Goal: Information Seeking & Learning: Check status

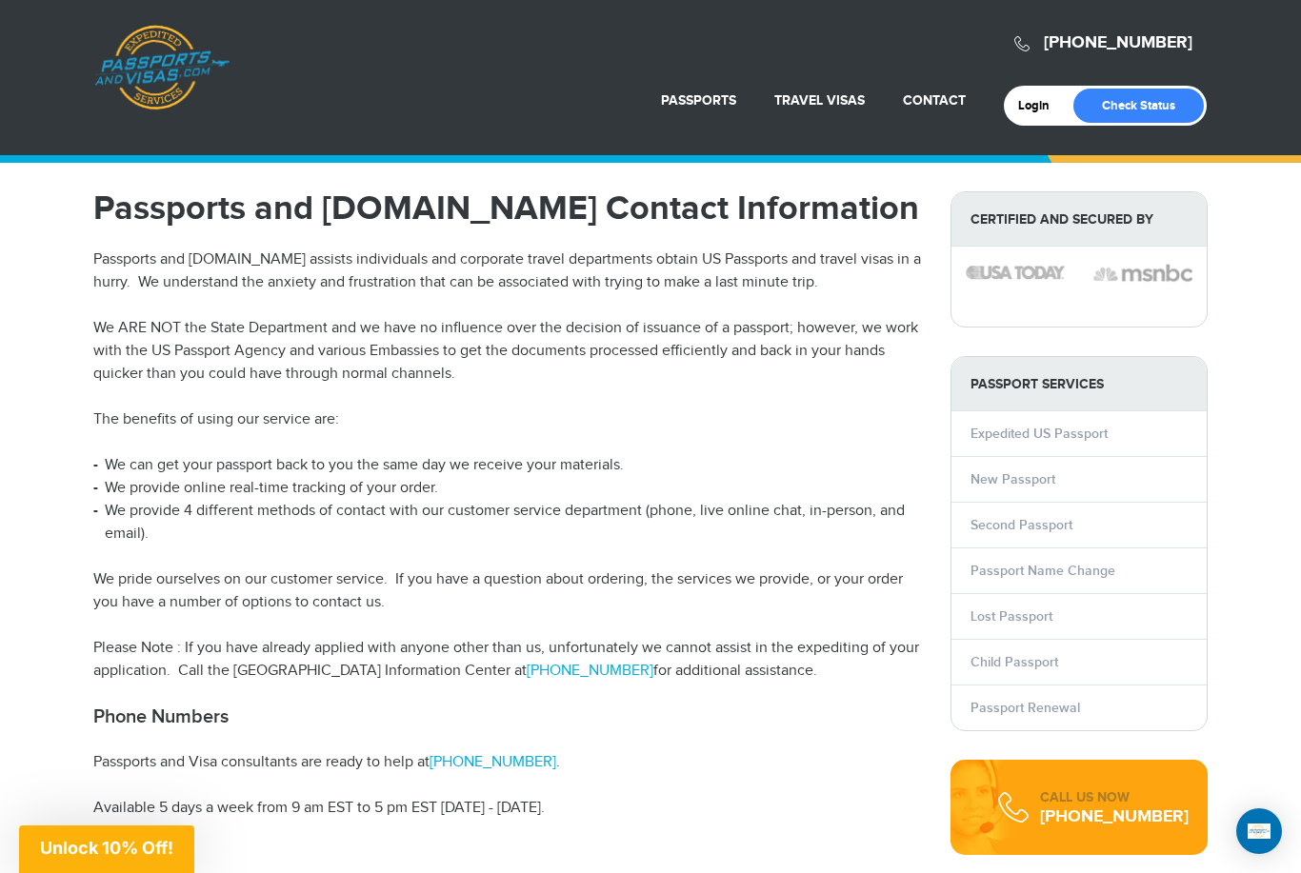
click at [1037, 102] on link "Login" at bounding box center [1040, 105] width 45 height 15
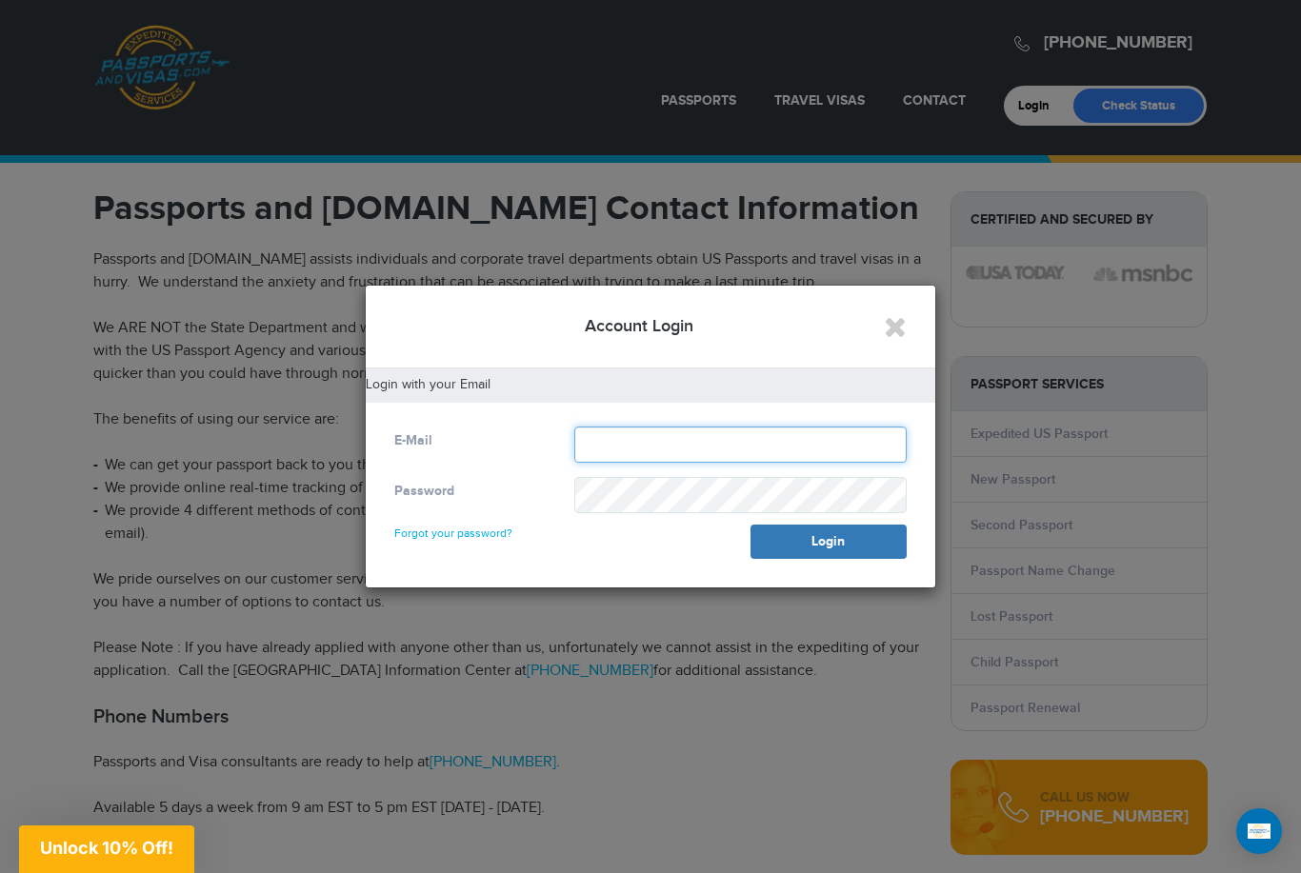
click at [722, 450] on input "text" at bounding box center [740, 445] width 332 height 36
type input "**********"
click at [884, 547] on button "Login" at bounding box center [828, 542] width 156 height 34
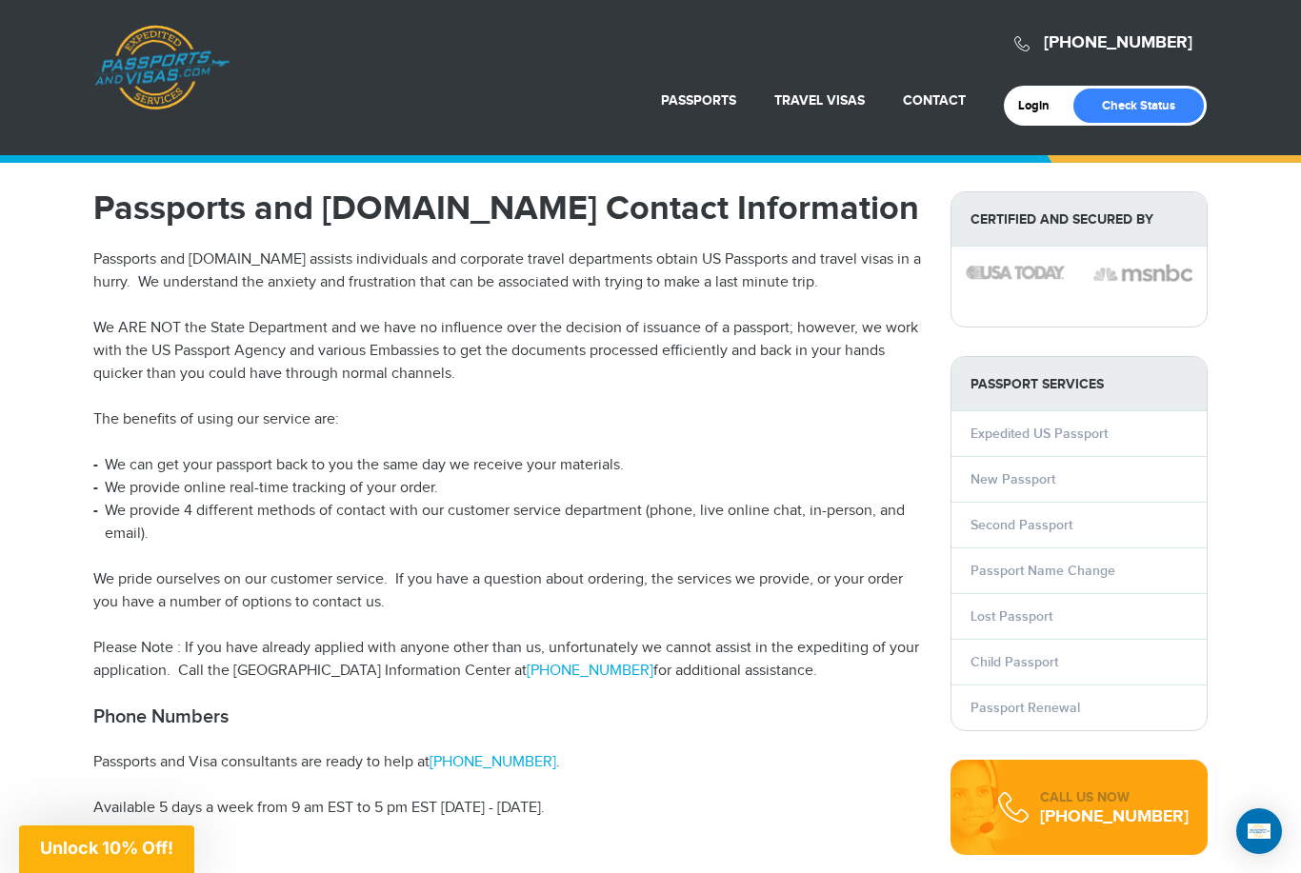
click at [1023, 105] on link "Login" at bounding box center [1040, 105] width 45 height 15
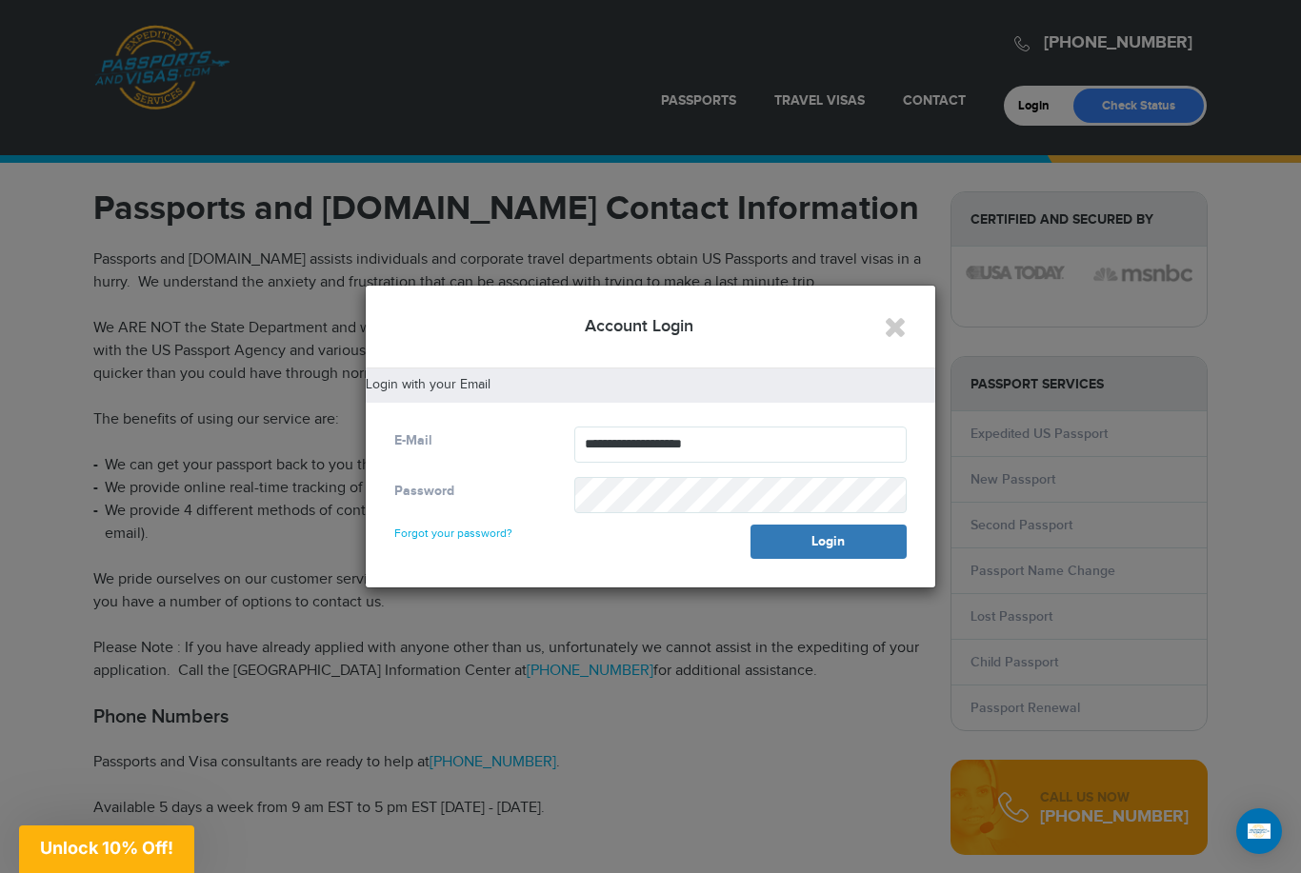
click at [873, 552] on button "Login" at bounding box center [828, 542] width 156 height 34
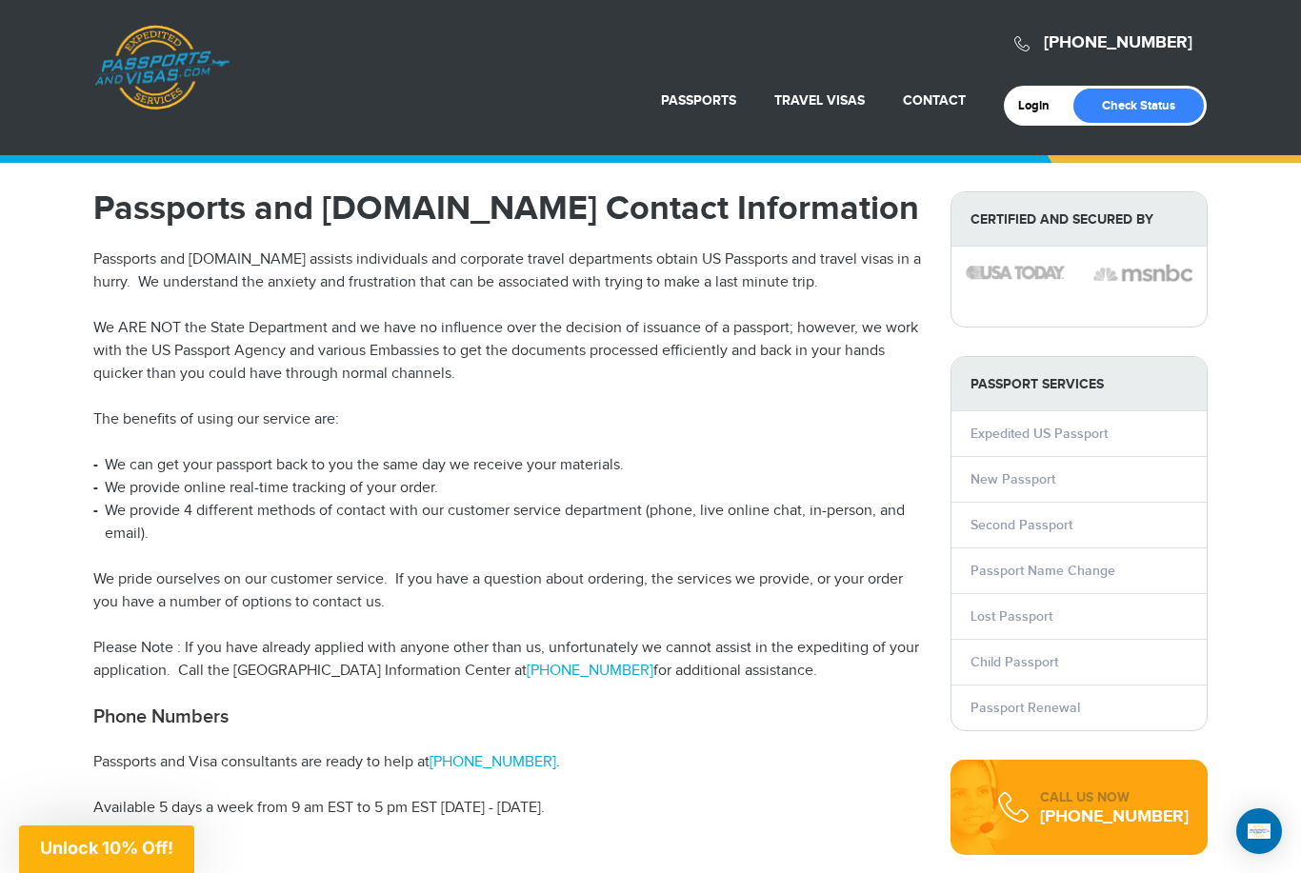
click at [1164, 105] on link "Check Status" at bounding box center [1138, 106] width 130 height 34
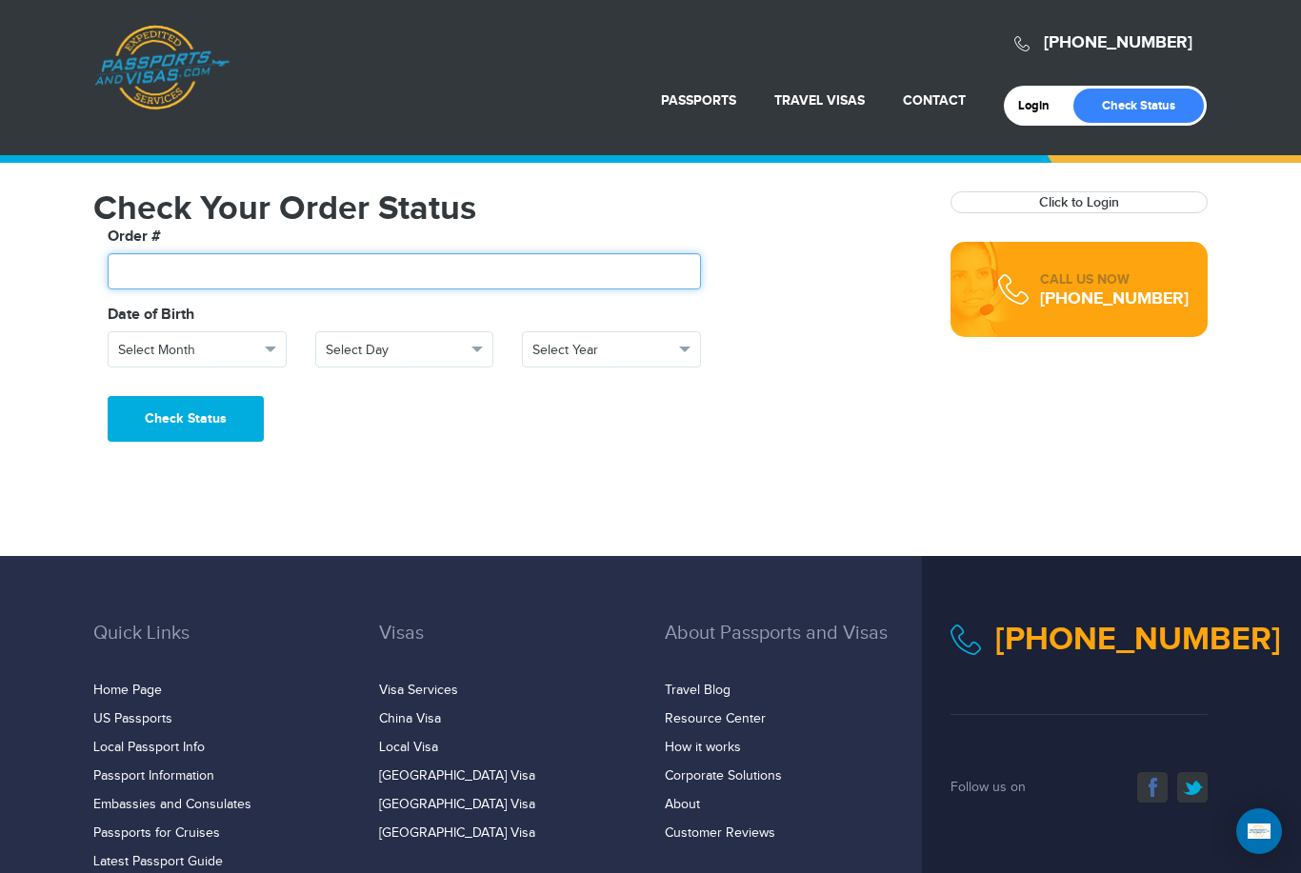
click at [148, 269] on input "text" at bounding box center [404, 271] width 593 height 36
paste input "*******"
type input "*******"
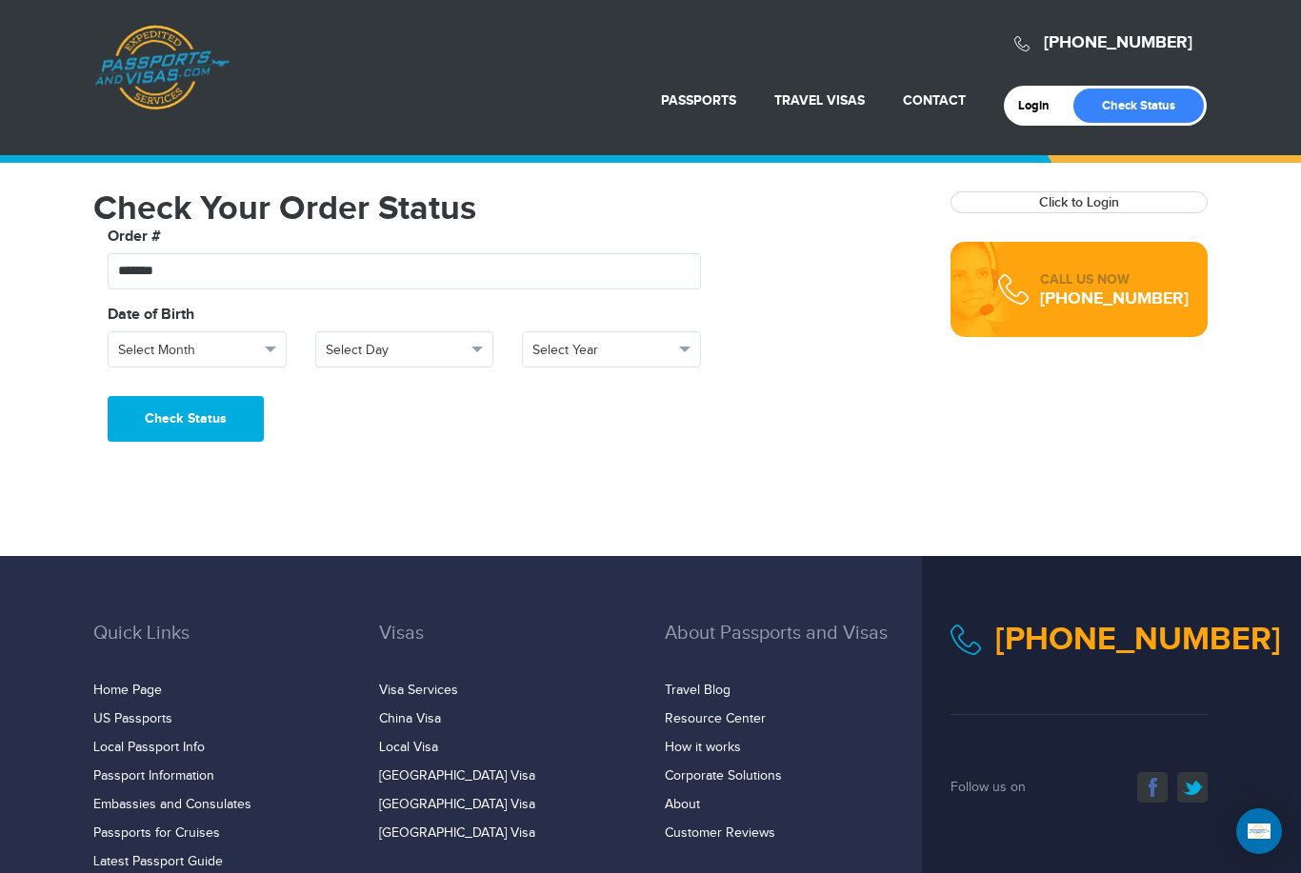
click at [265, 353] on button "Select Month" at bounding box center [197, 349] width 179 height 36
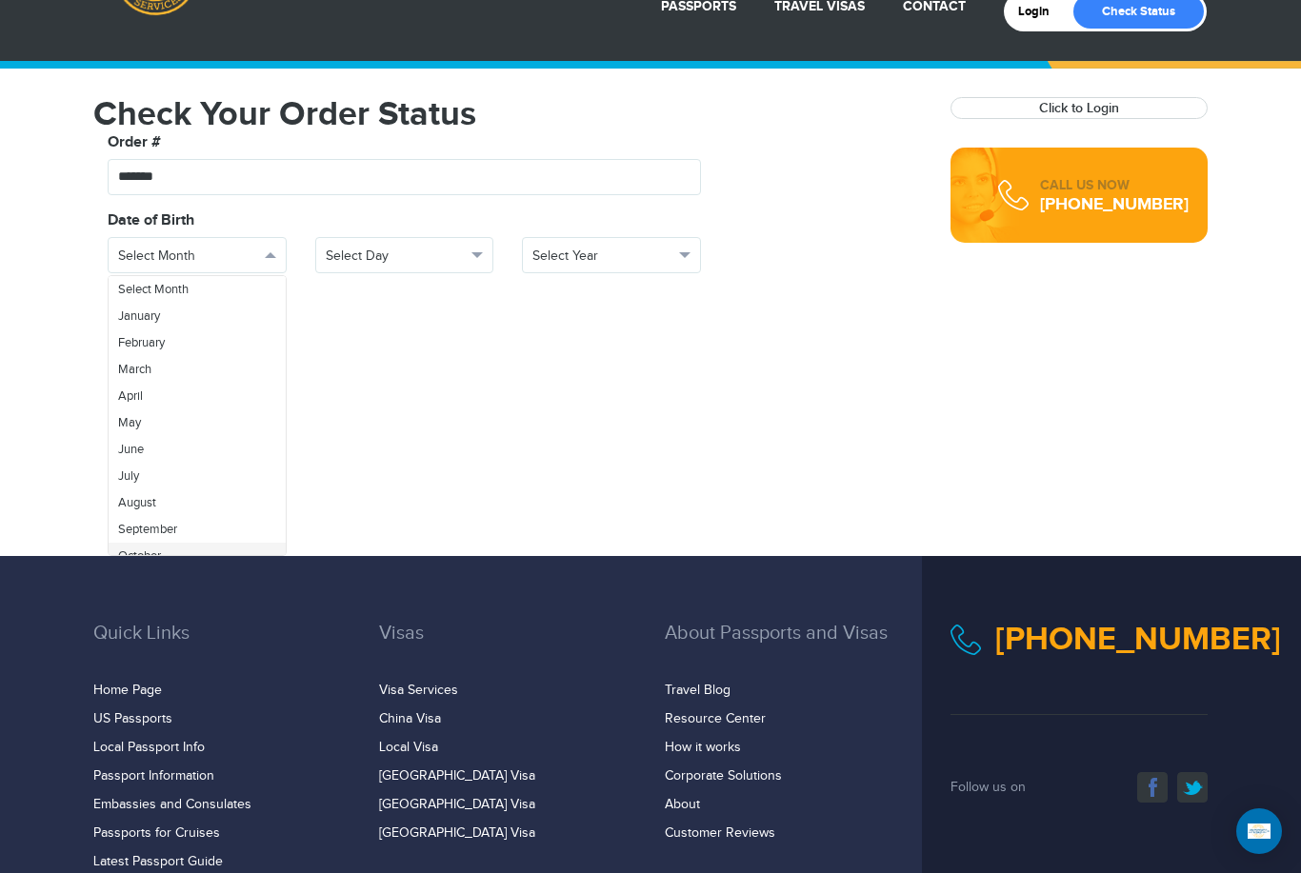
scroll to position [14, 0]
click at [138, 537] on span "October" at bounding box center [139, 541] width 43 height 15
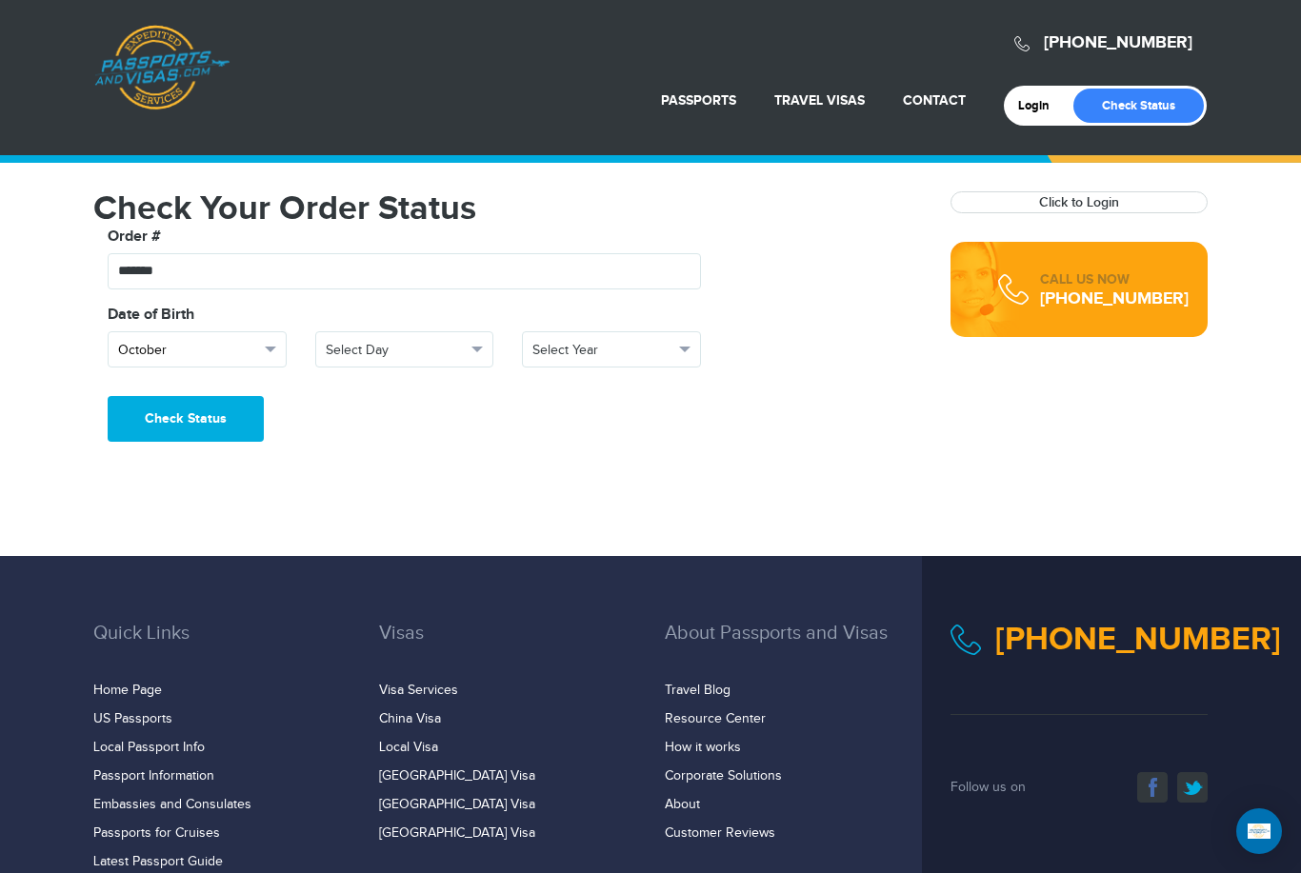
scroll to position [0, 0]
click at [384, 354] on span "Select Day" at bounding box center [396, 350] width 141 height 19
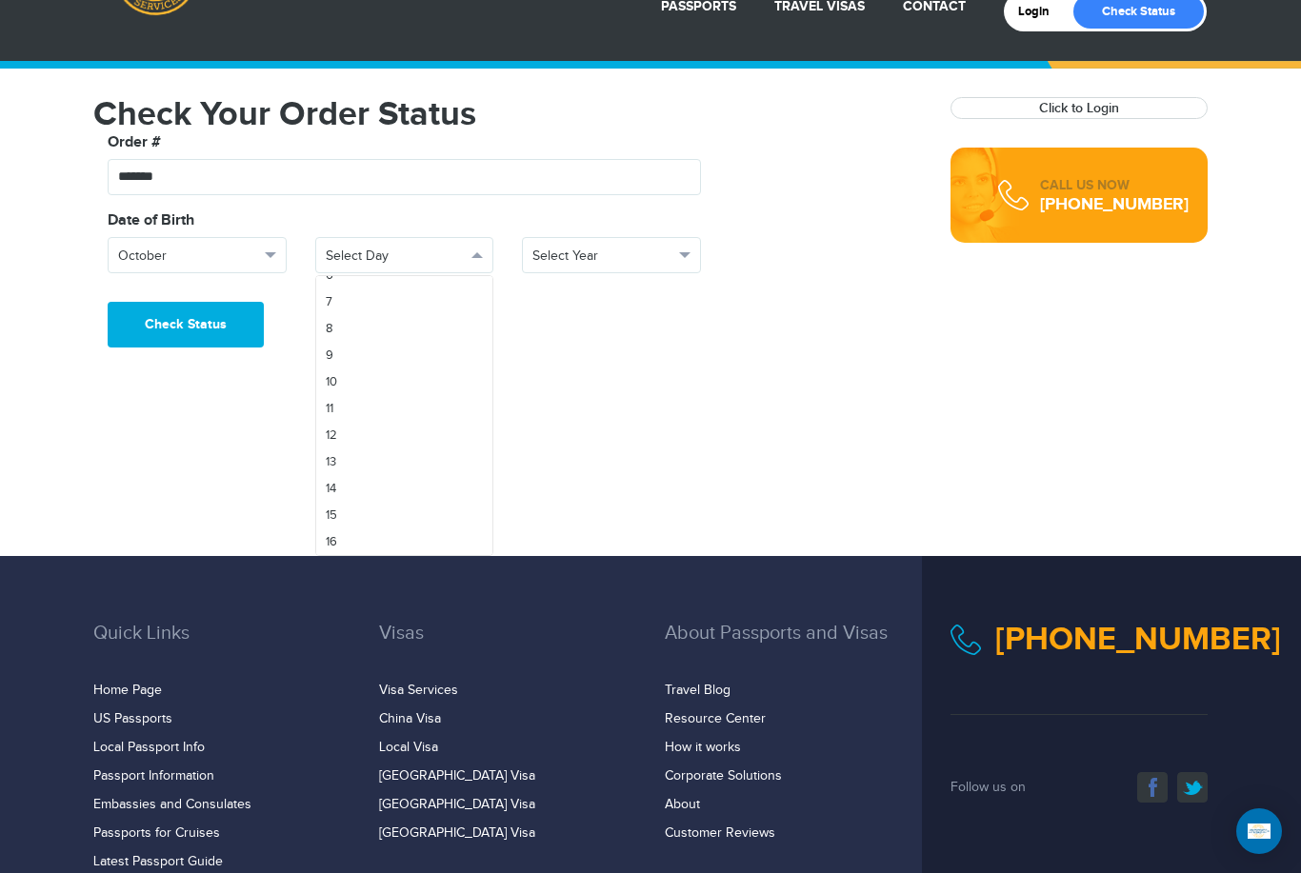
scroll to position [328, 0]
click at [328, 438] on span "18" at bounding box center [331, 441] width 11 height 15
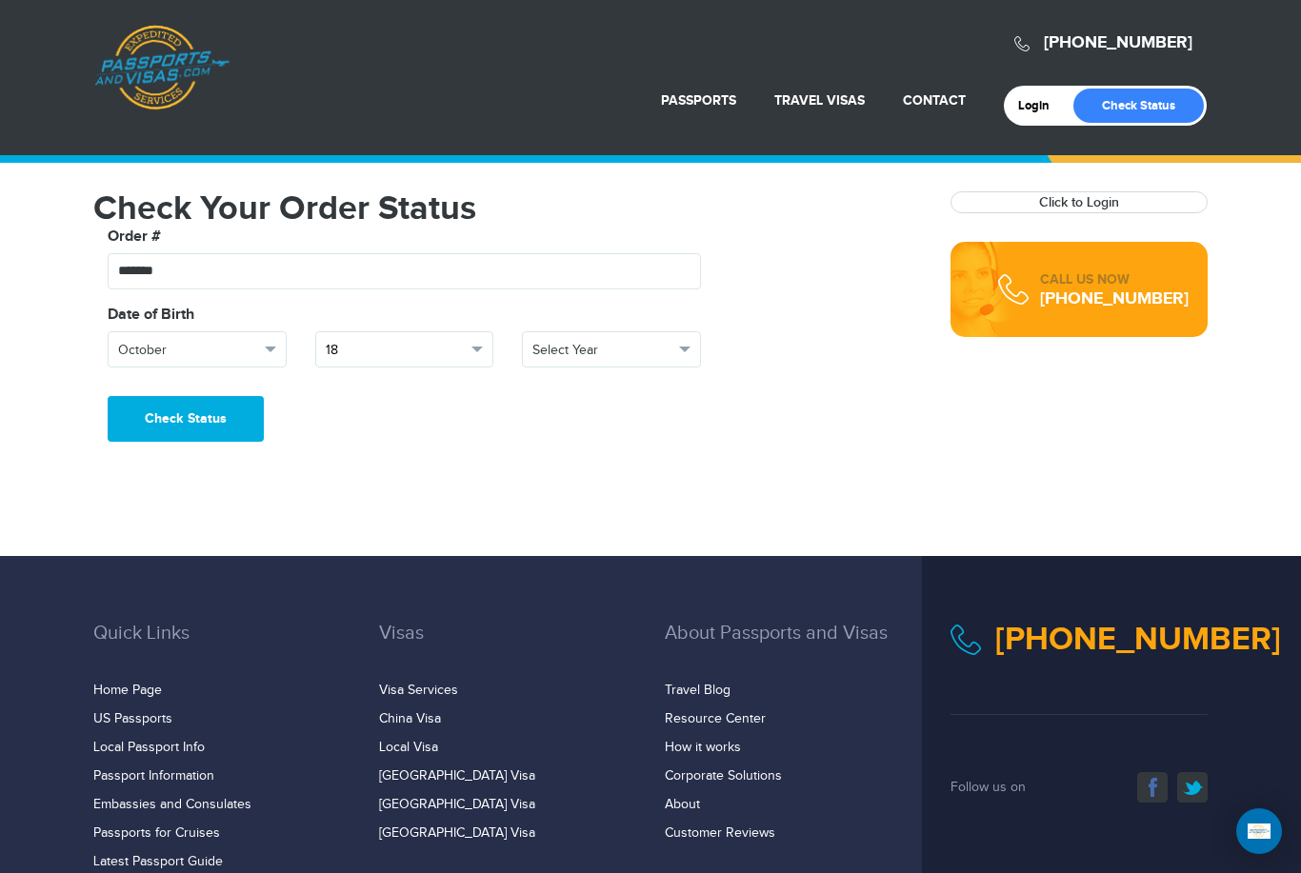
scroll to position [0, 0]
click at [571, 350] on span "Select Year" at bounding box center [602, 350] width 141 height 19
click at [541, 481] on span "1984" at bounding box center [545, 483] width 26 height 15
click at [171, 427] on button "Check Status" at bounding box center [186, 419] width 156 height 46
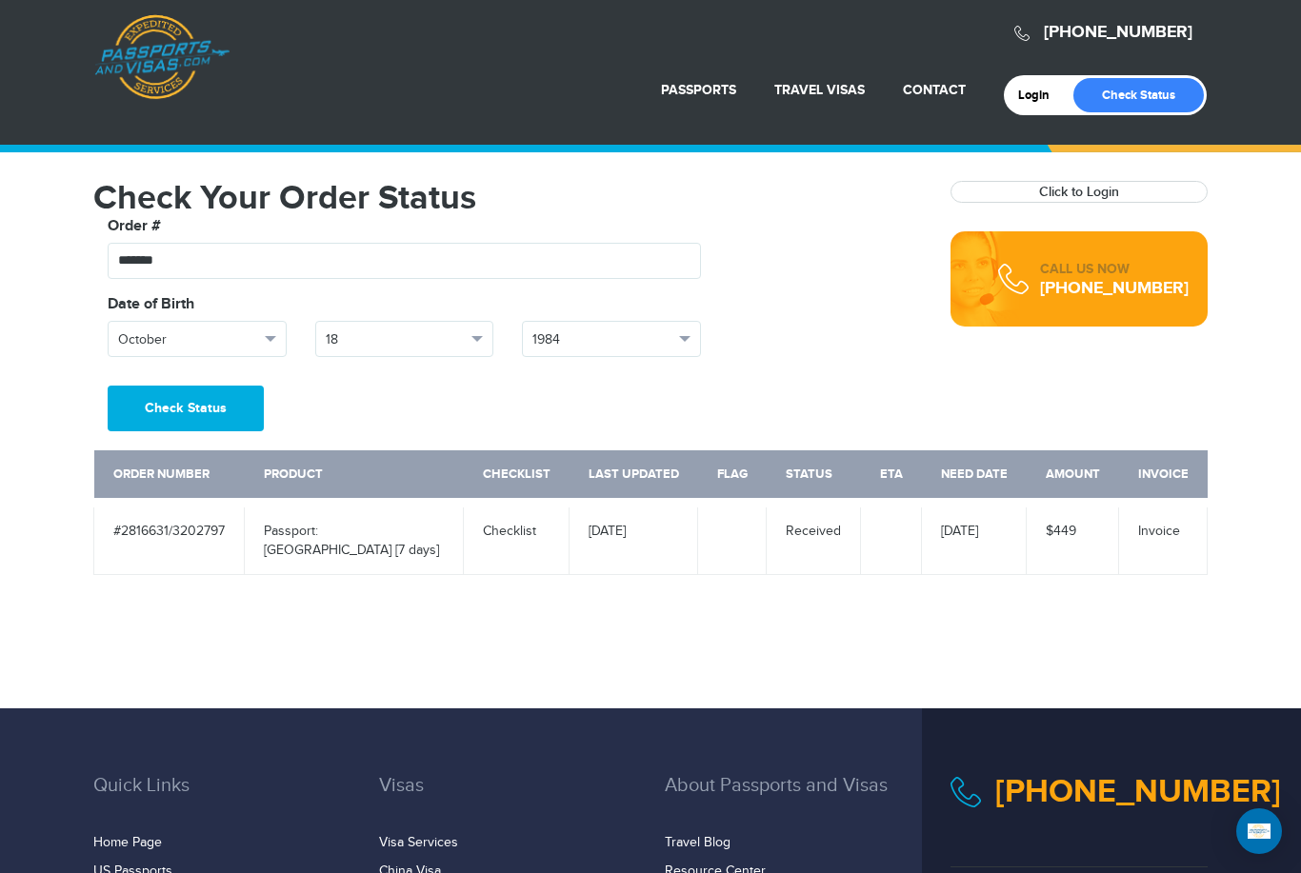
scroll to position [14, 0]
